Goal: Information Seeking & Learning: Check status

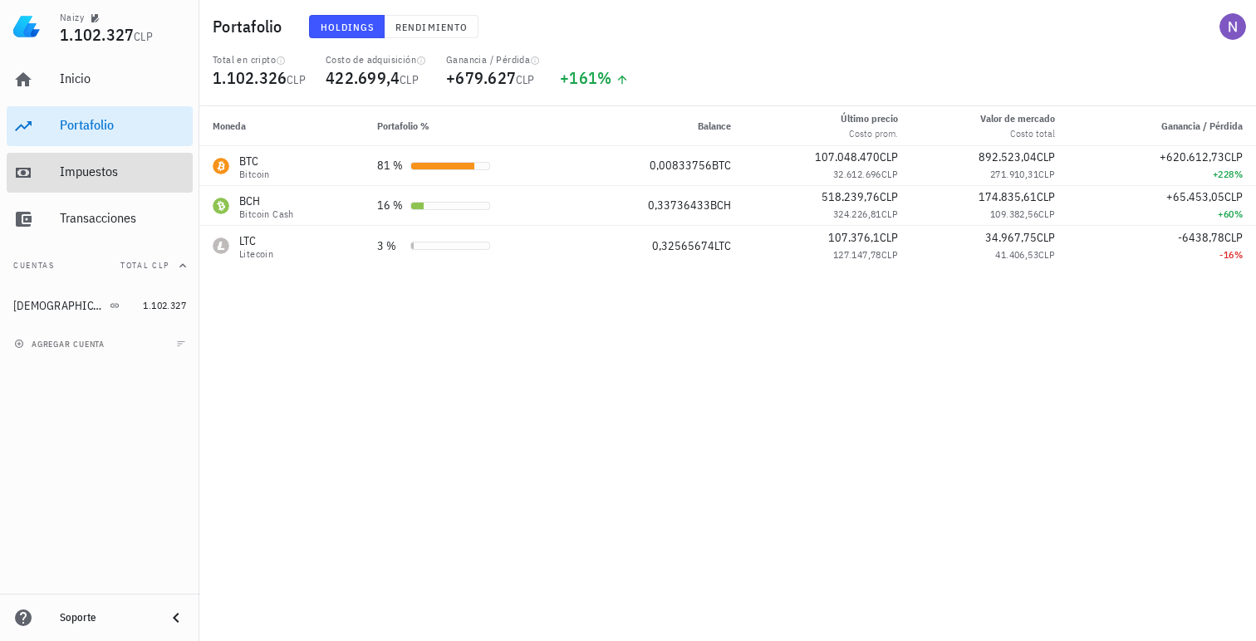
click at [96, 183] on div "Impuestos" at bounding box center [123, 172] width 126 height 37
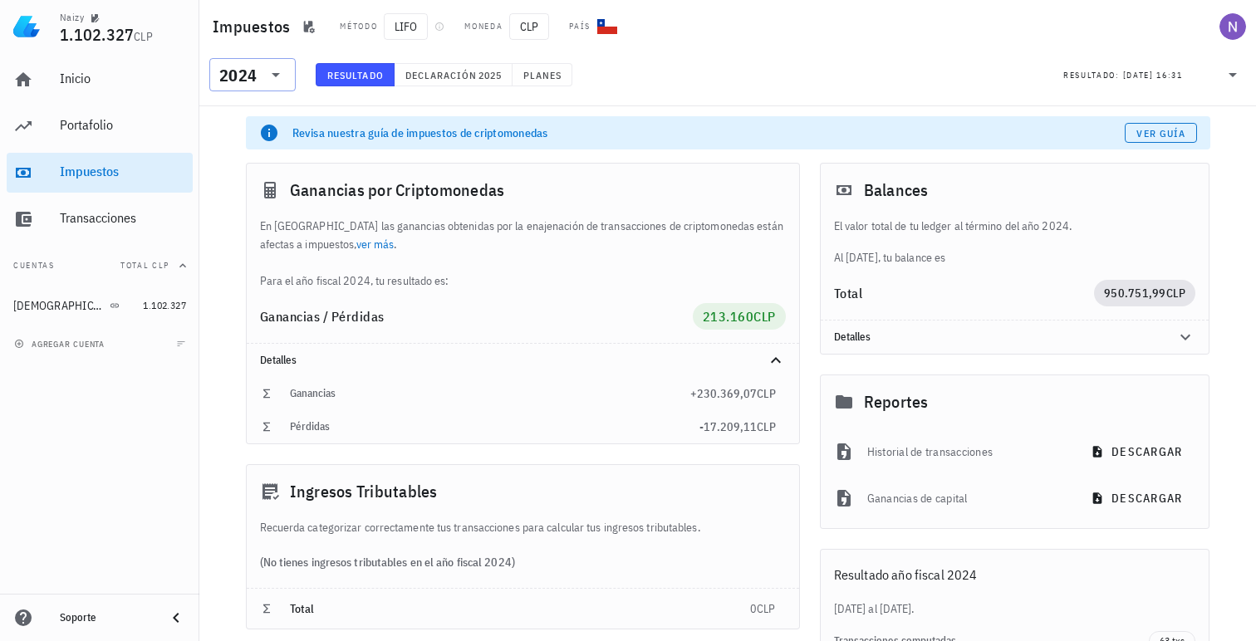
click at [265, 84] on div at bounding box center [273, 75] width 23 height 20
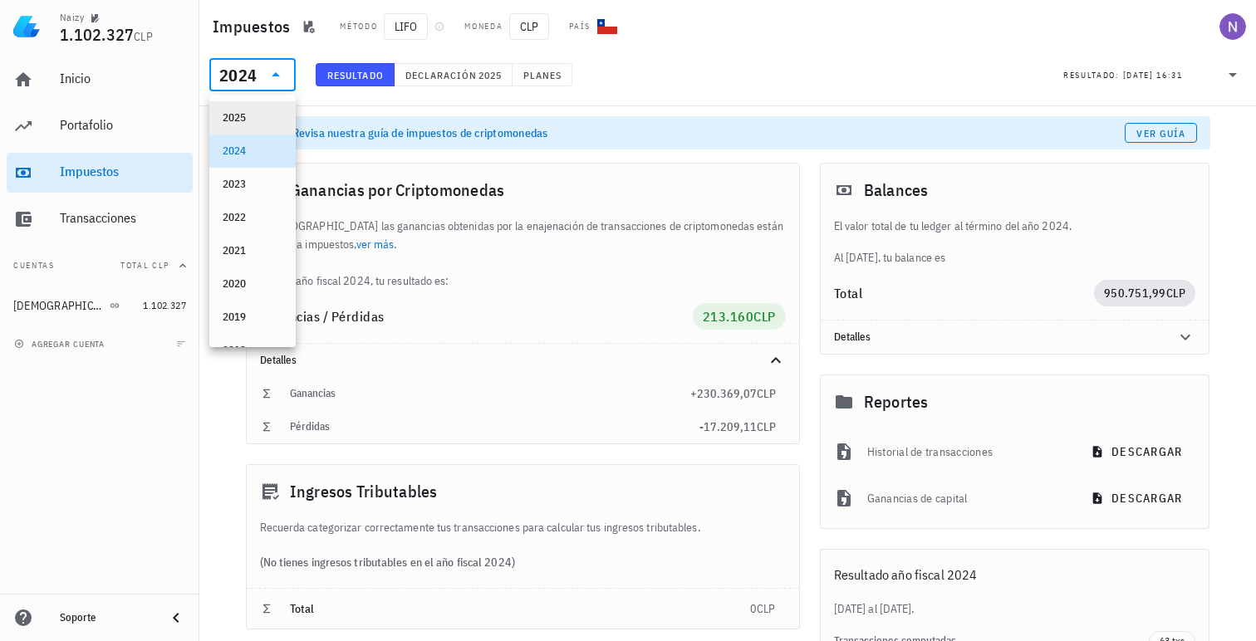
click at [254, 119] on div "2025" at bounding box center [253, 117] width 60 height 13
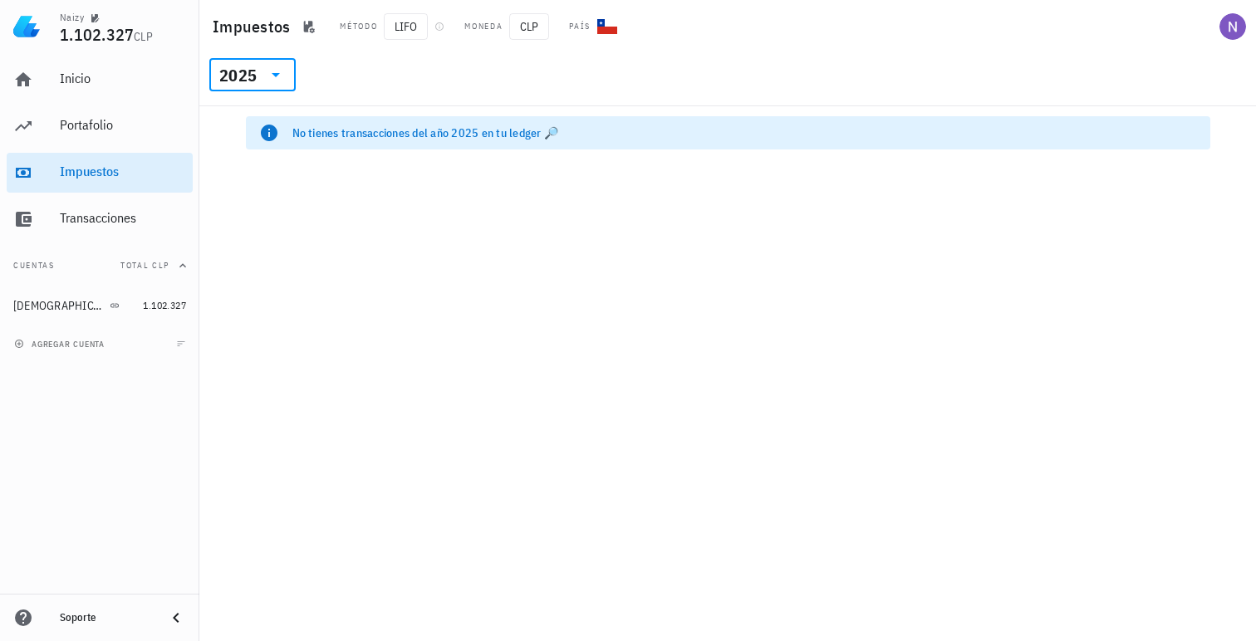
click at [269, 73] on icon at bounding box center [276, 75] width 20 height 20
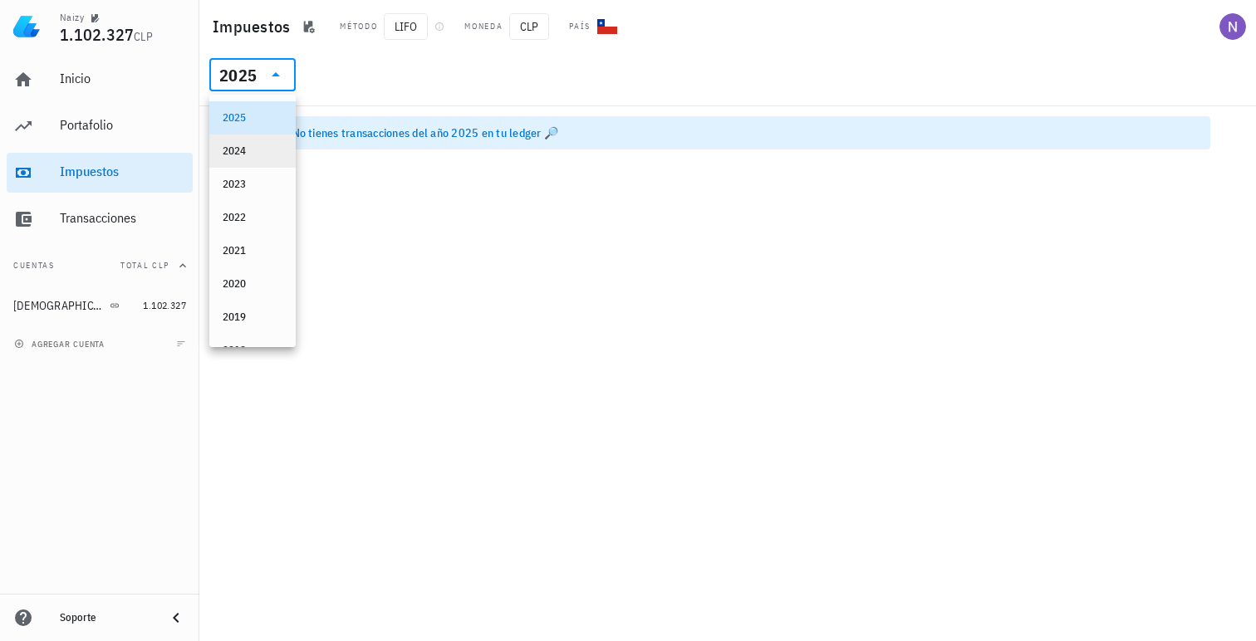
click at [262, 141] on div "2024" at bounding box center [253, 151] width 60 height 27
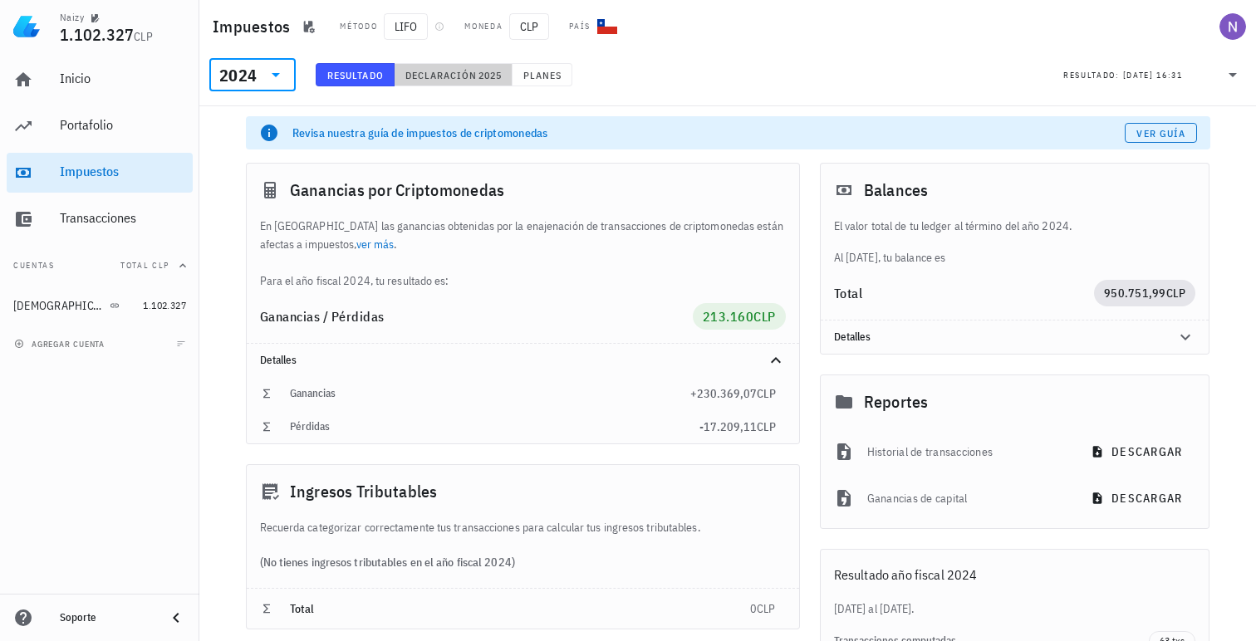
click at [457, 71] on span "Declaración" at bounding box center [440, 75] width 73 height 12
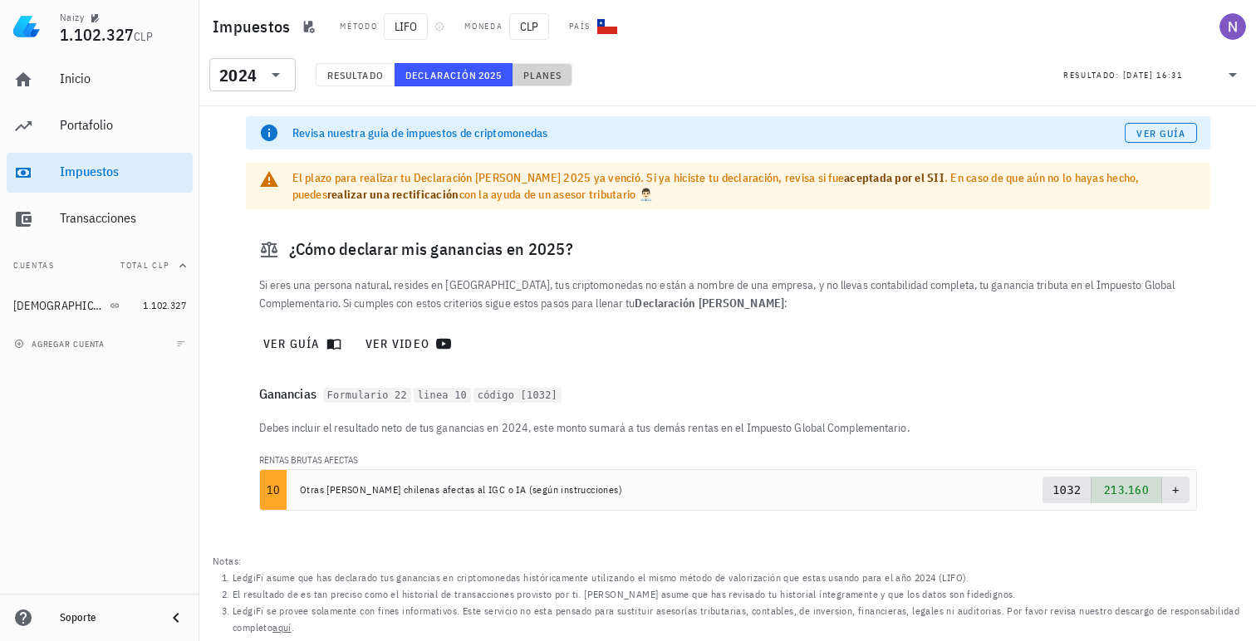
click at [549, 69] on span "Planes" at bounding box center [542, 75] width 40 height 12
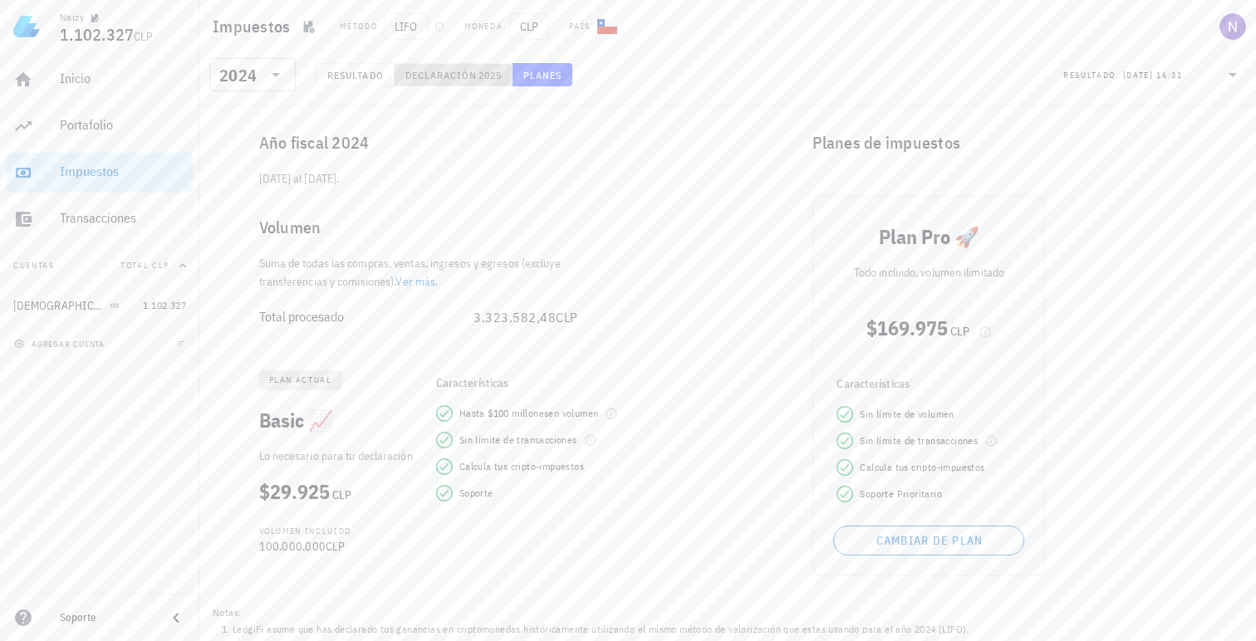
click at [443, 66] on button "Declaración 2025" at bounding box center [453, 74] width 118 height 23
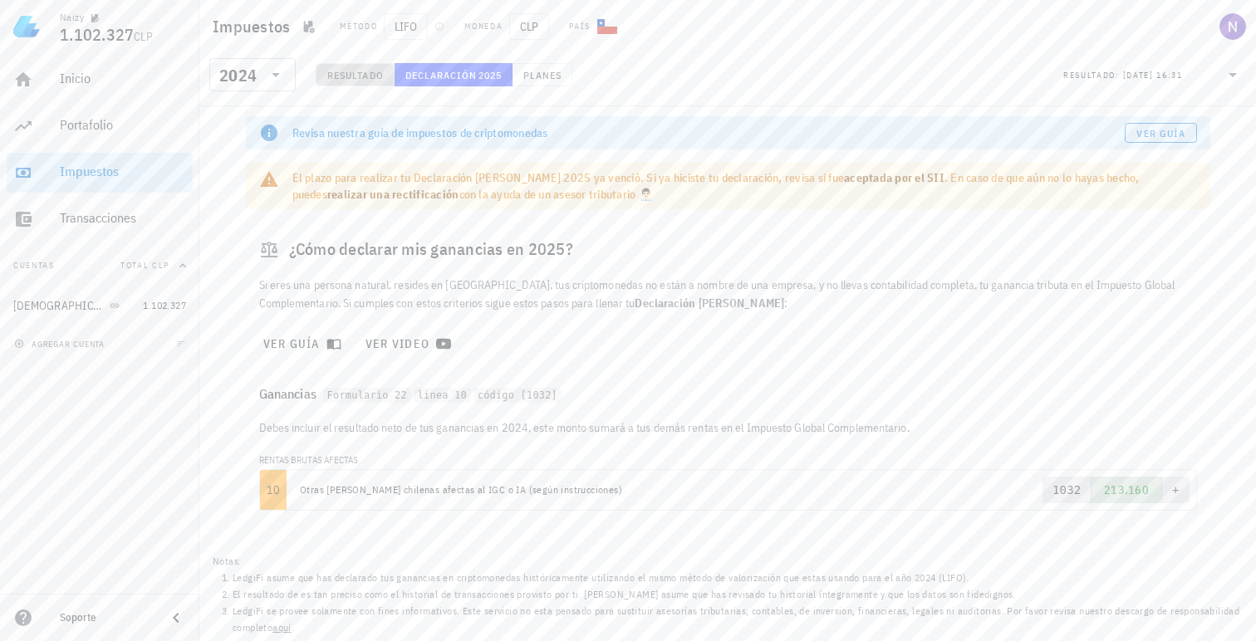
click at [365, 71] on span "Resultado" at bounding box center [354, 75] width 57 height 12
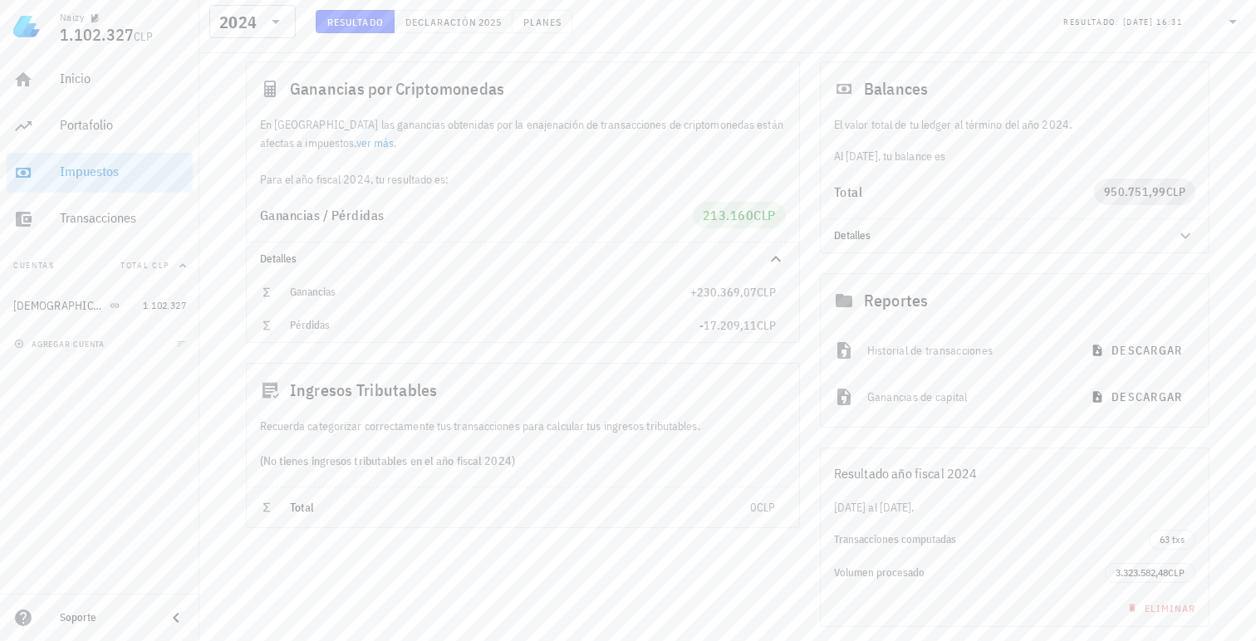
scroll to position [103, 0]
click at [942, 213] on div "Total 950.751,99 CLP" at bounding box center [1014, 190] width 389 height 53
click at [938, 228] on div "Detalles" at bounding box center [995, 234] width 322 height 13
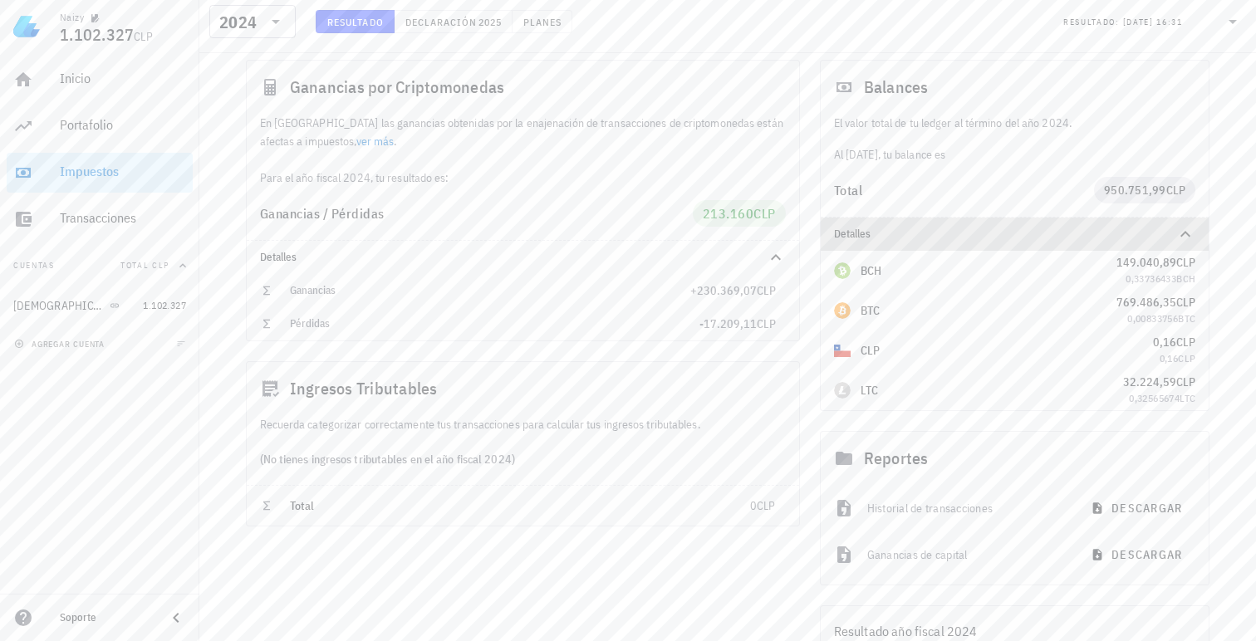
click at [938, 228] on div "Detalles" at bounding box center [995, 234] width 322 height 13
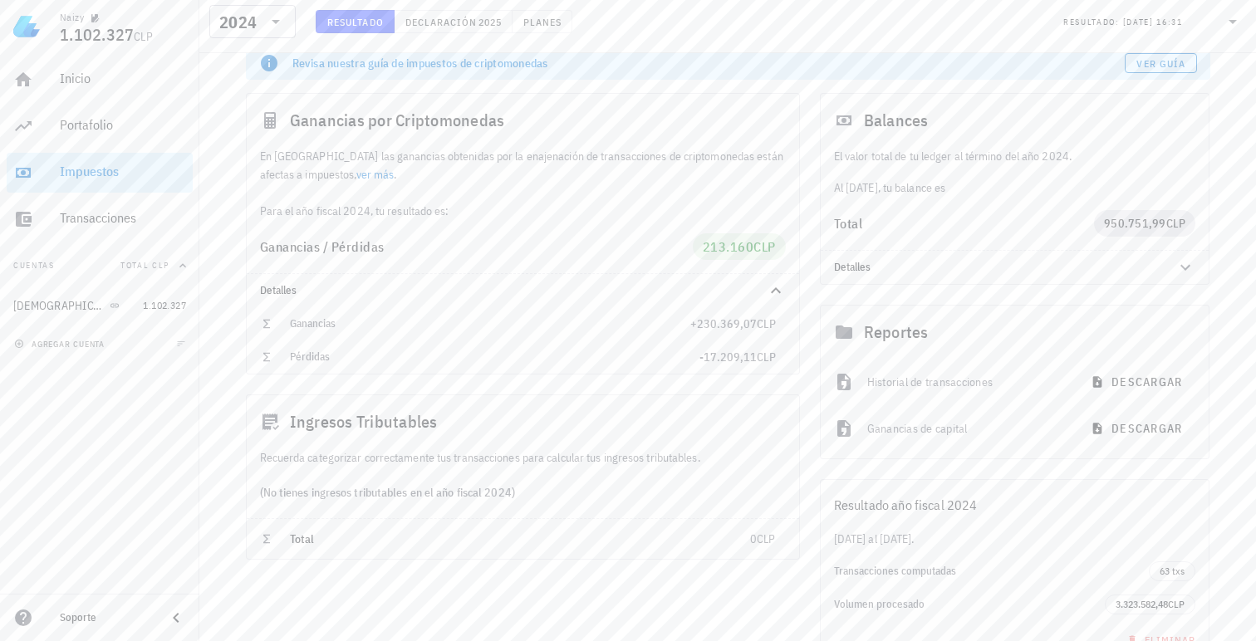
scroll to position [65, 0]
